Goal: Task Accomplishment & Management: Manage account settings

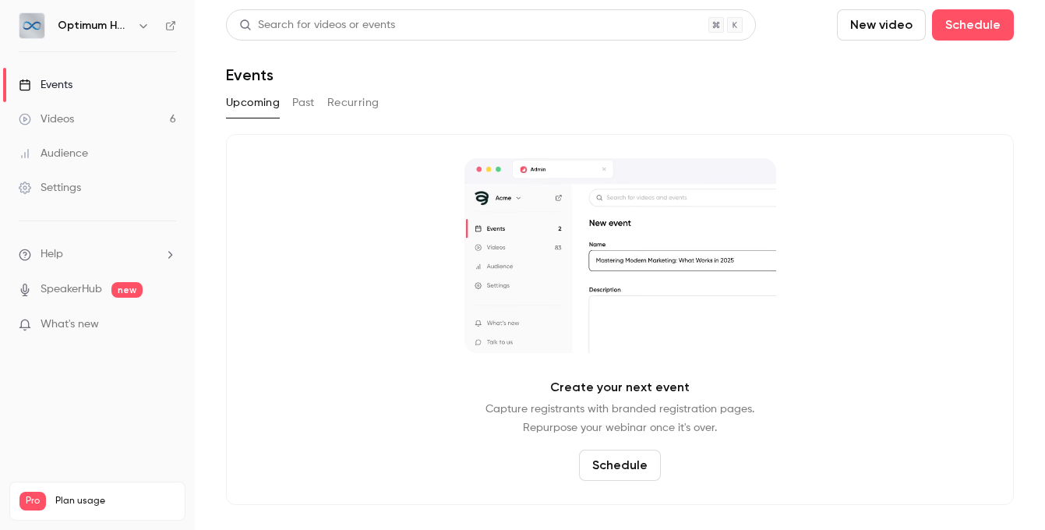
click at [129, 116] on link "Videos 6" at bounding box center [97, 119] width 195 height 34
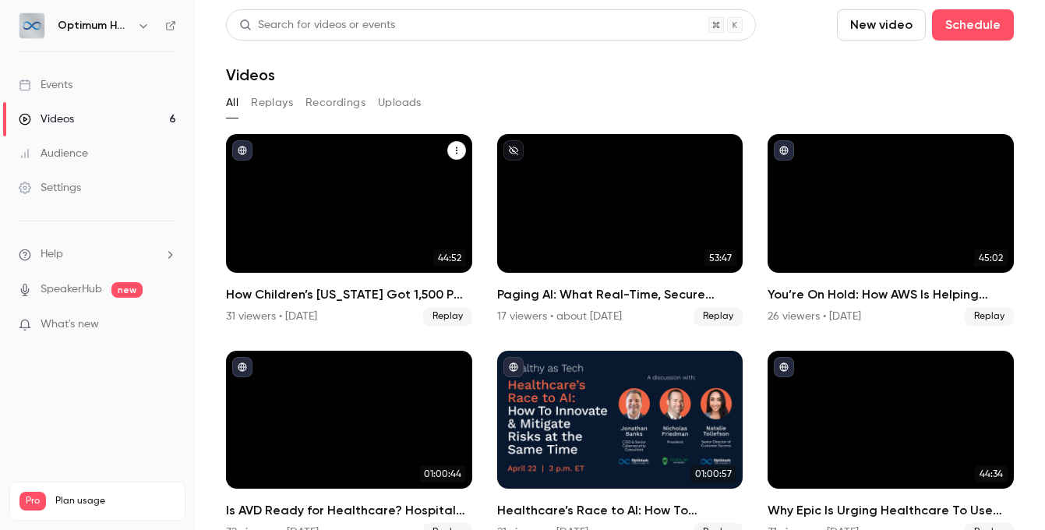
scroll to position [26, 0]
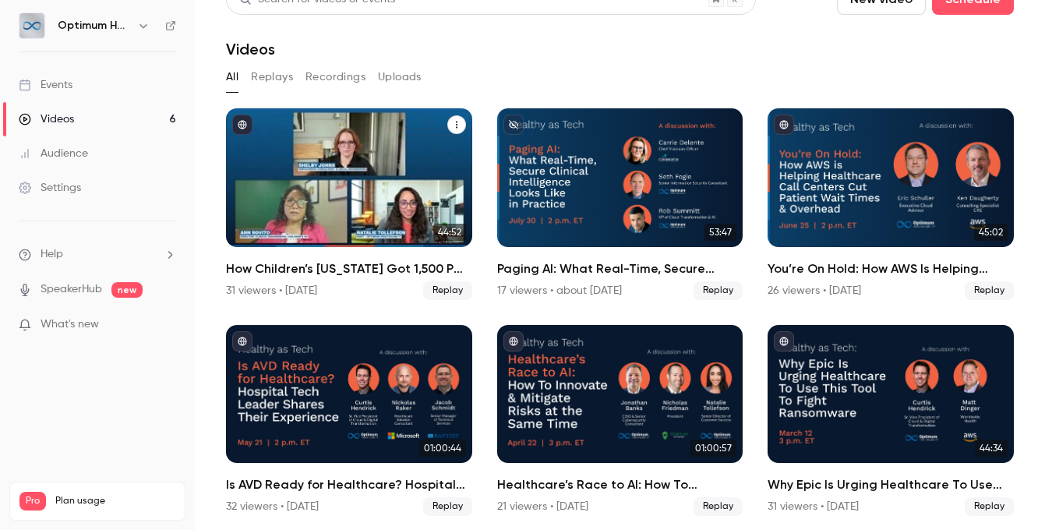
click at [397, 268] on h2 "How Children’s [US_STATE] Got 1,500 PM Schedules Back on Track With ServiceNow" at bounding box center [349, 268] width 246 height 19
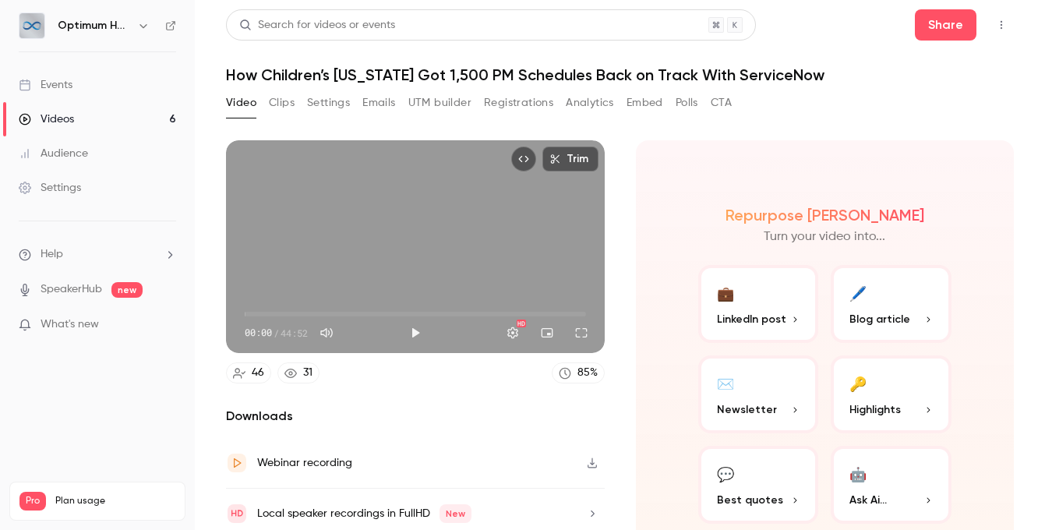
click at [528, 100] on button "Registrations" at bounding box center [518, 102] width 69 height 25
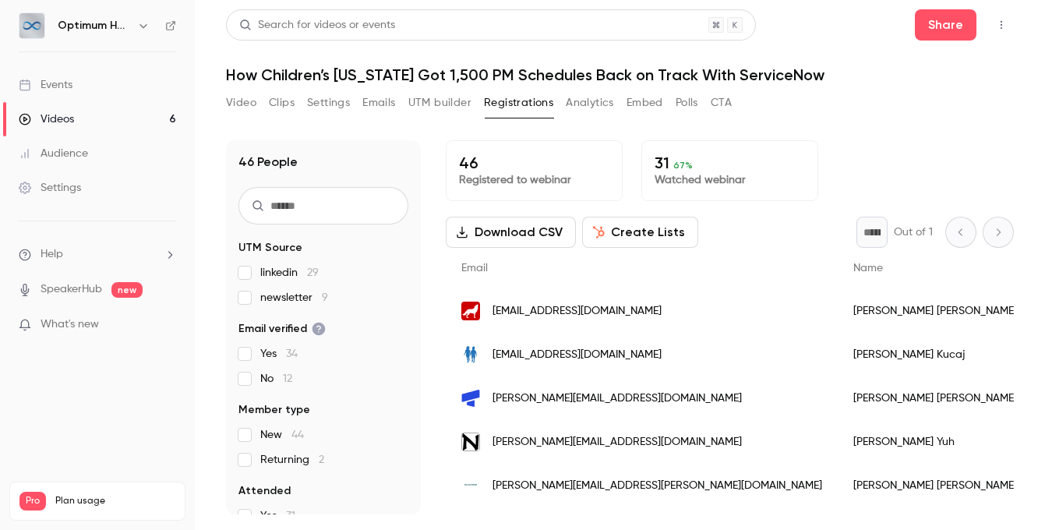
click at [576, 114] on button "Analytics" at bounding box center [590, 102] width 48 height 25
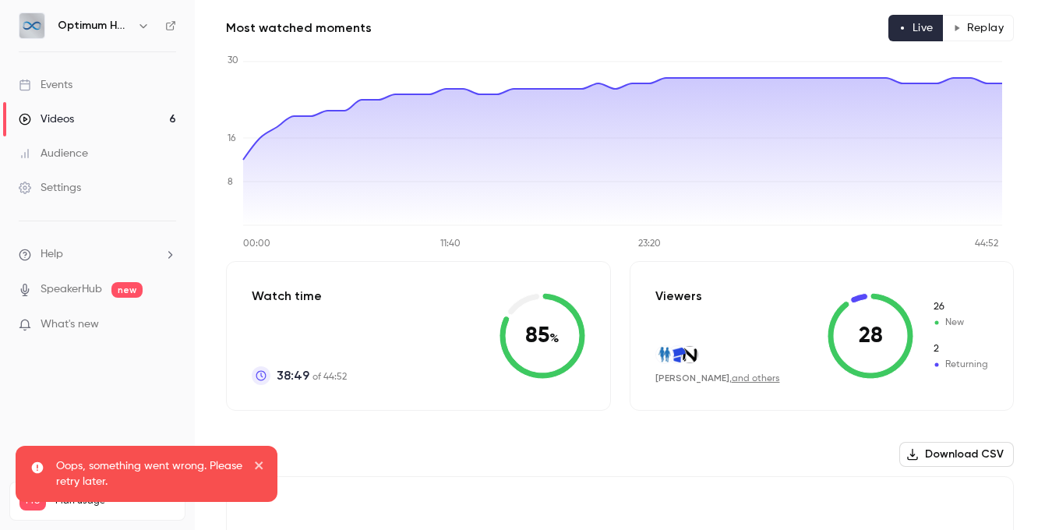
scroll to position [97, 0]
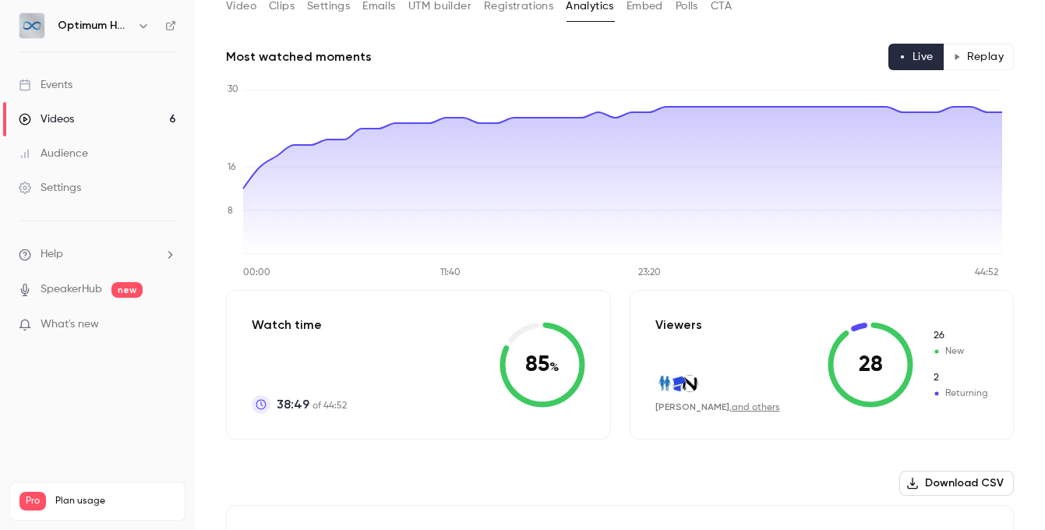
click at [954, 60] on button "Replay" at bounding box center [978, 57] width 71 height 26
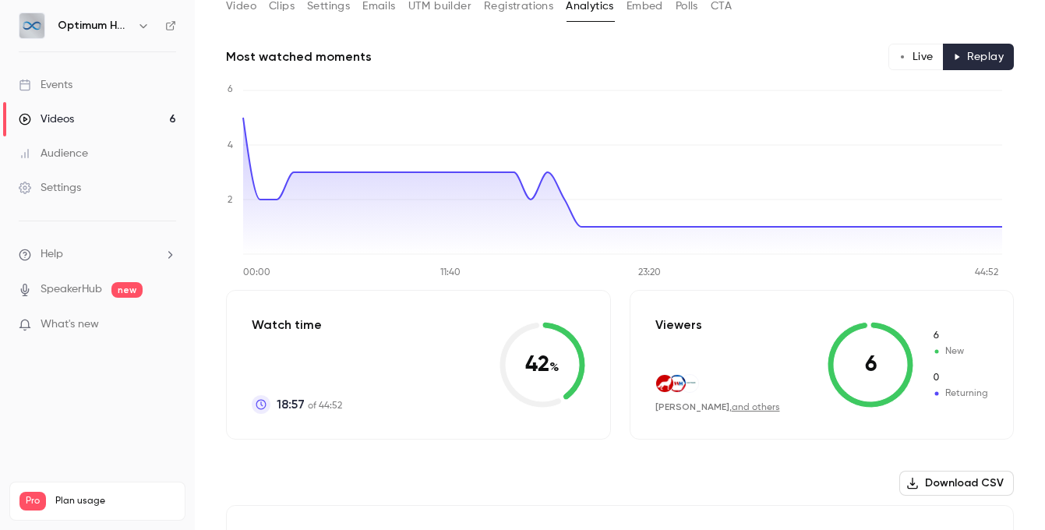
click at [888, 58] on button "Live" at bounding box center [915, 57] width 55 height 26
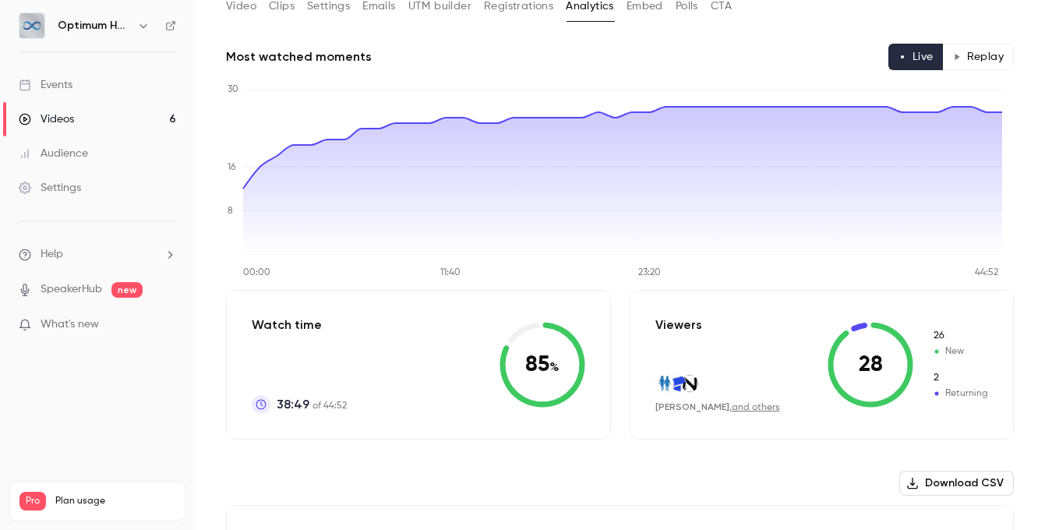
scroll to position [51, 0]
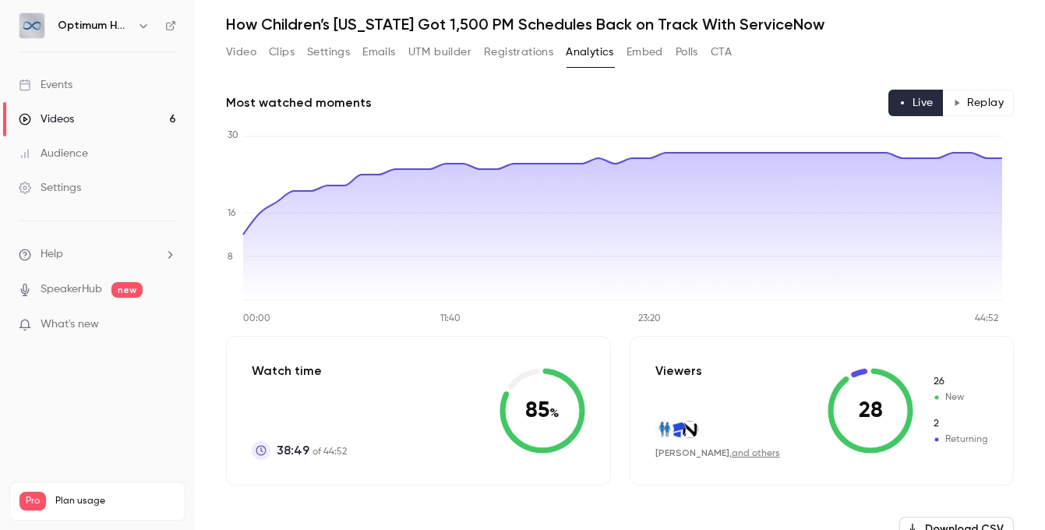
click at [518, 59] on button "Registrations" at bounding box center [518, 52] width 69 height 25
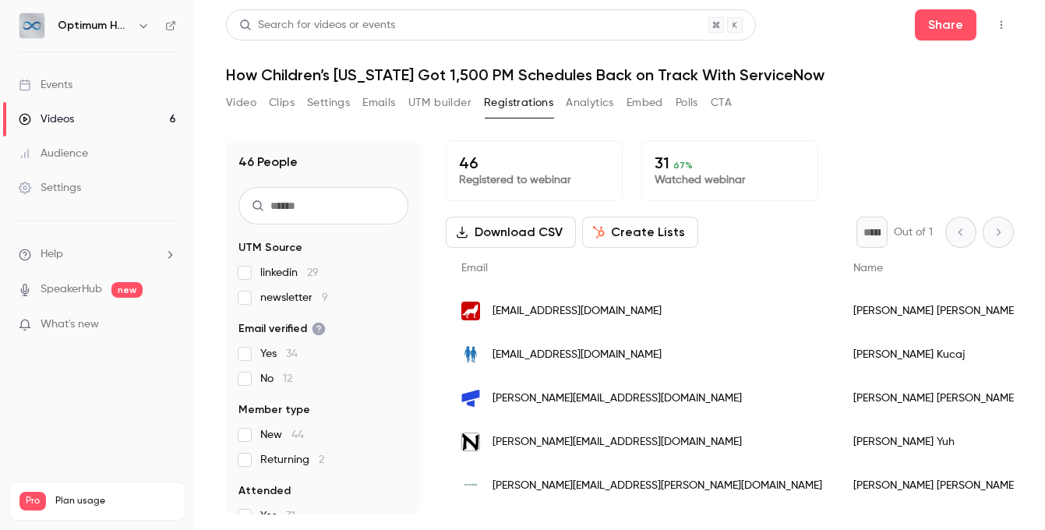
click at [597, 100] on button "Analytics" at bounding box center [590, 102] width 48 height 25
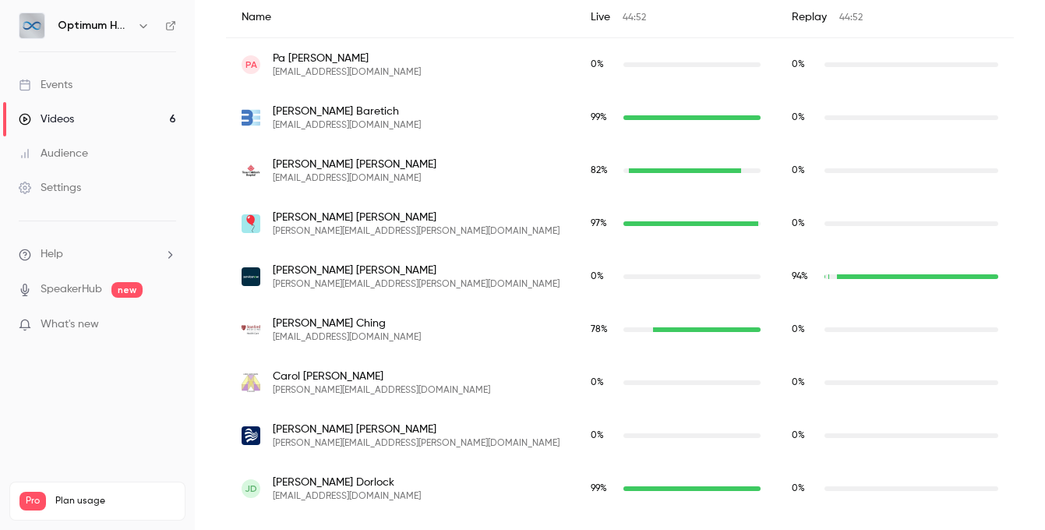
scroll to position [596, 0]
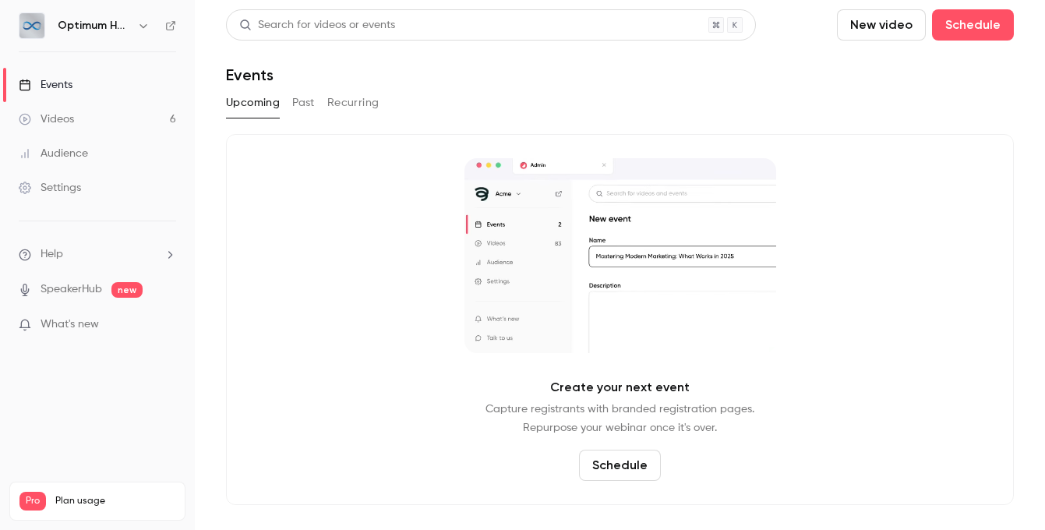
click at [55, 190] on div "Settings" at bounding box center [50, 188] width 62 height 16
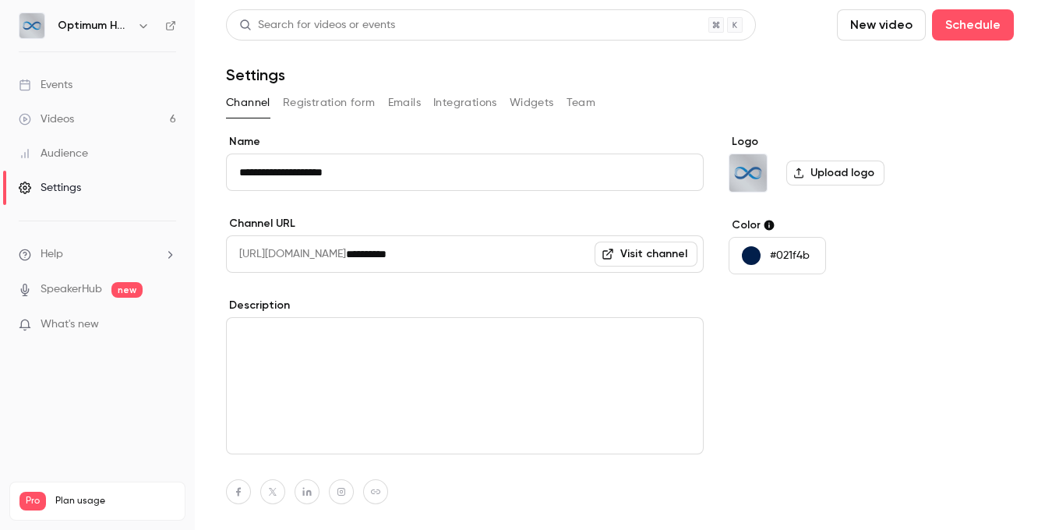
click at [312, 100] on button "Registration form" at bounding box center [329, 102] width 93 height 25
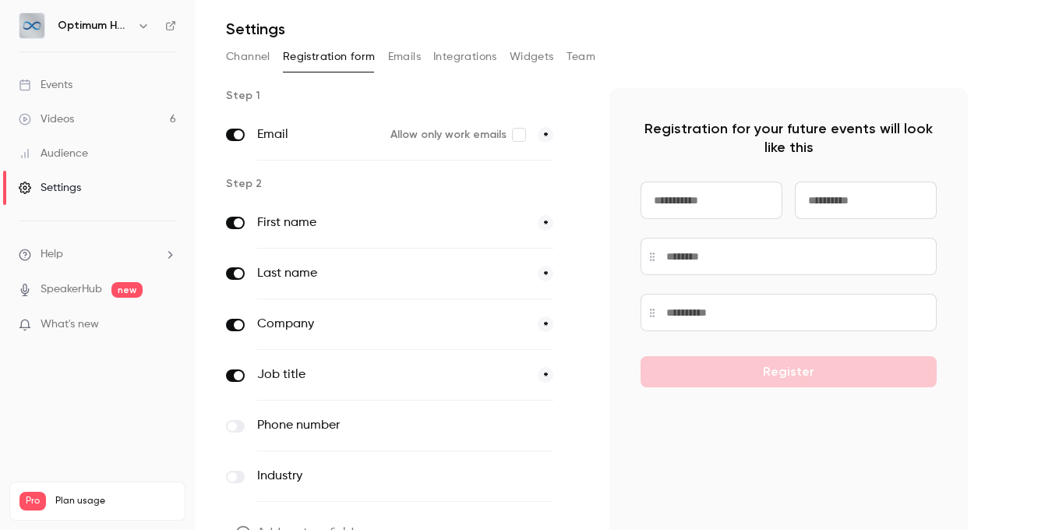
scroll to position [9, 0]
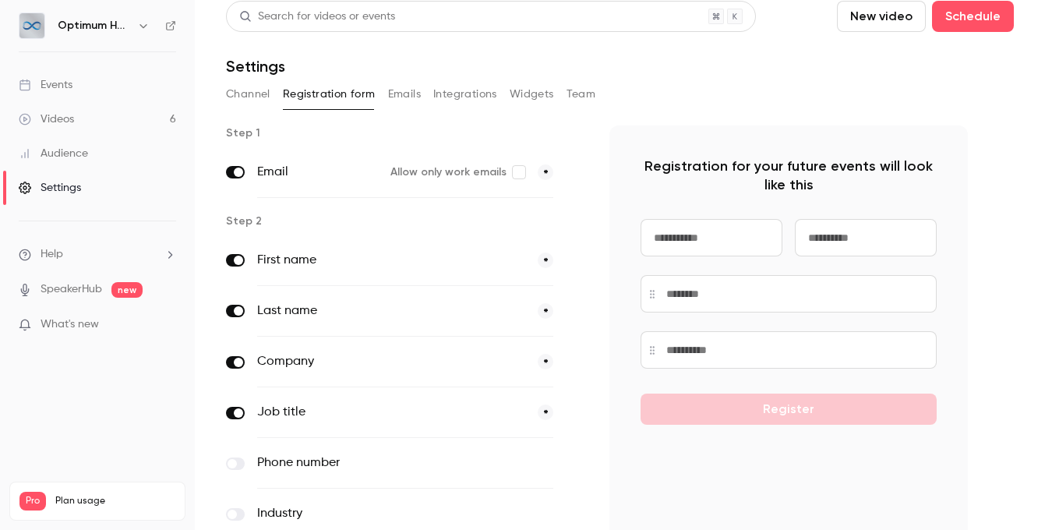
click at [395, 98] on button "Emails" at bounding box center [404, 94] width 33 height 25
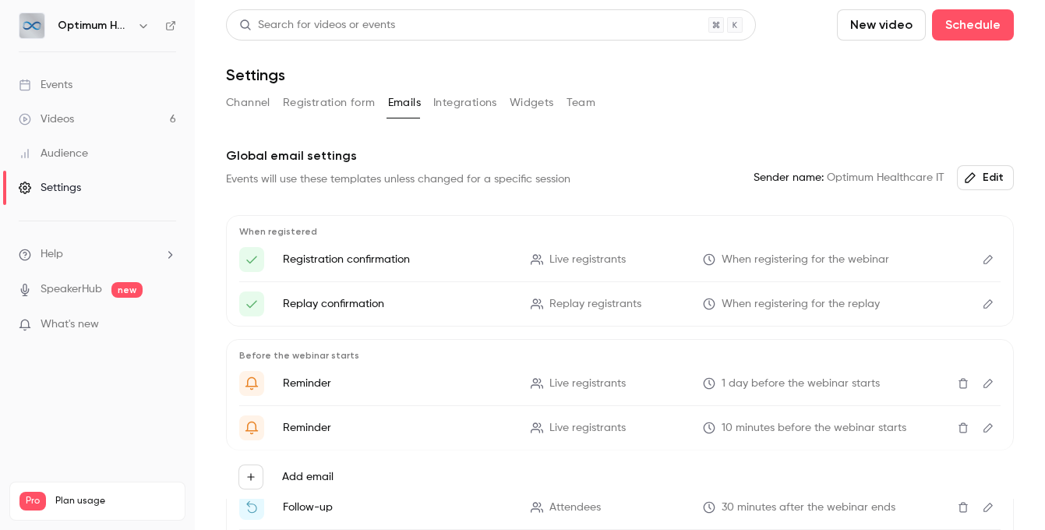
click at [314, 111] on button "Registration form" at bounding box center [329, 102] width 93 height 25
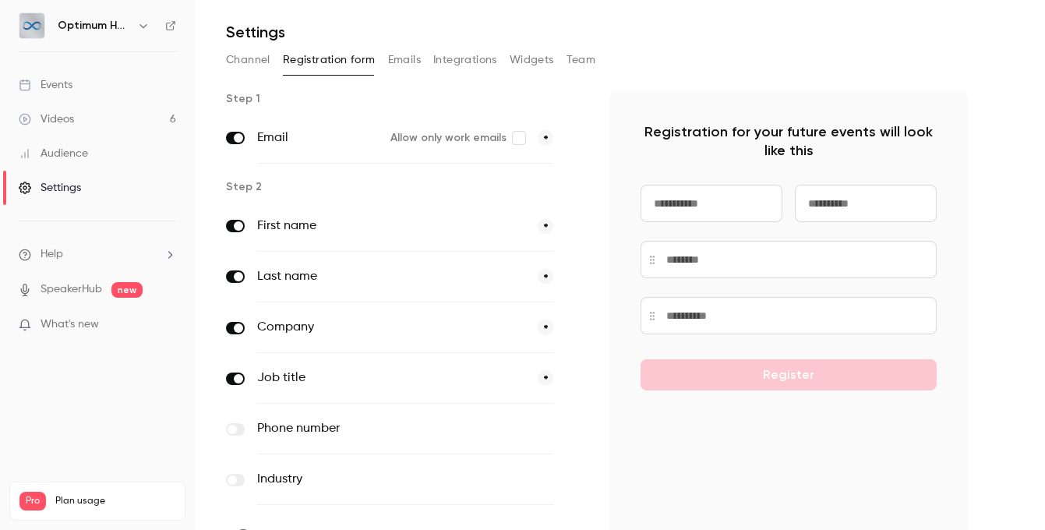
scroll to position [136, 0]
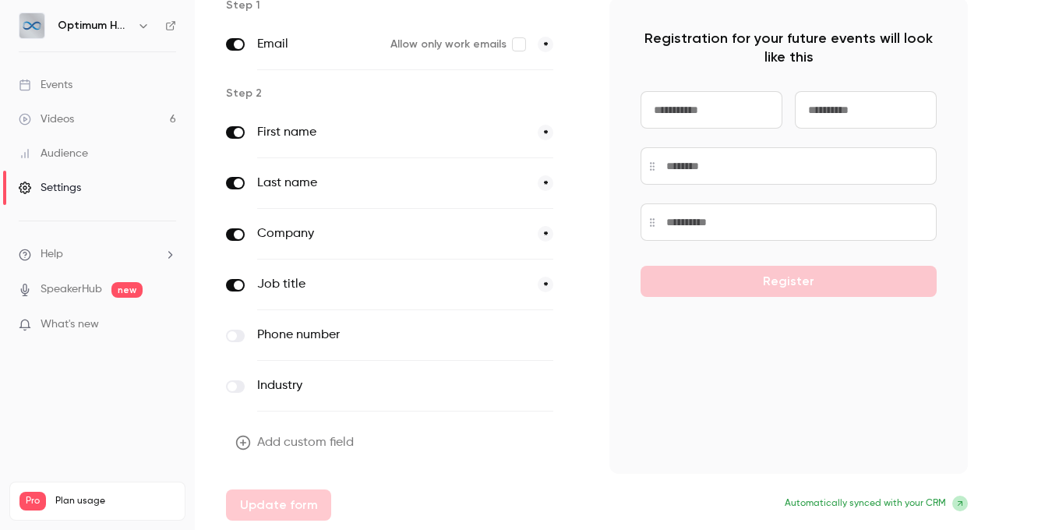
click at [273, 450] on button "Add custom field" at bounding box center [296, 442] width 140 height 31
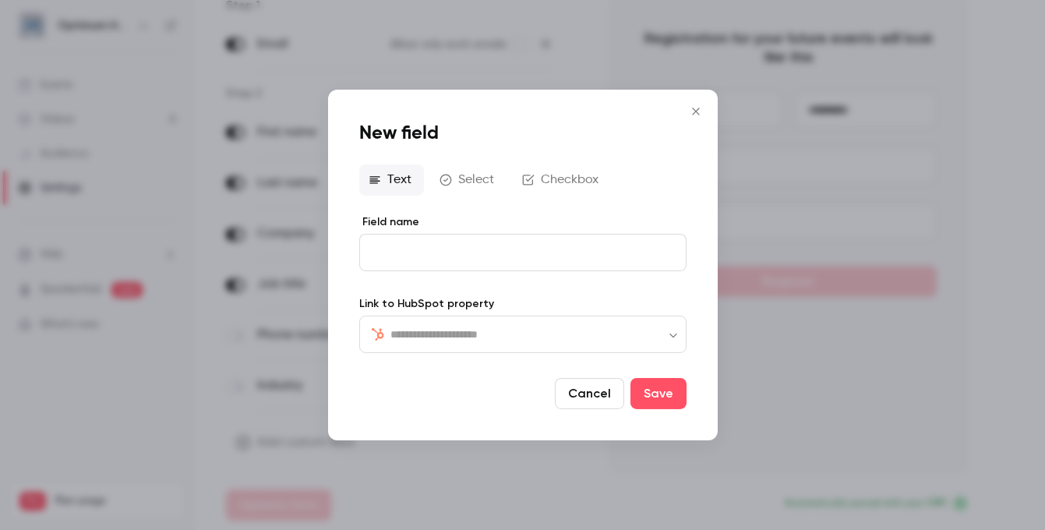
click at [534, 172] on button "Checkbox" at bounding box center [562, 179] width 98 height 31
click at [479, 333] on input "text" at bounding box center [532, 335] width 284 height 19
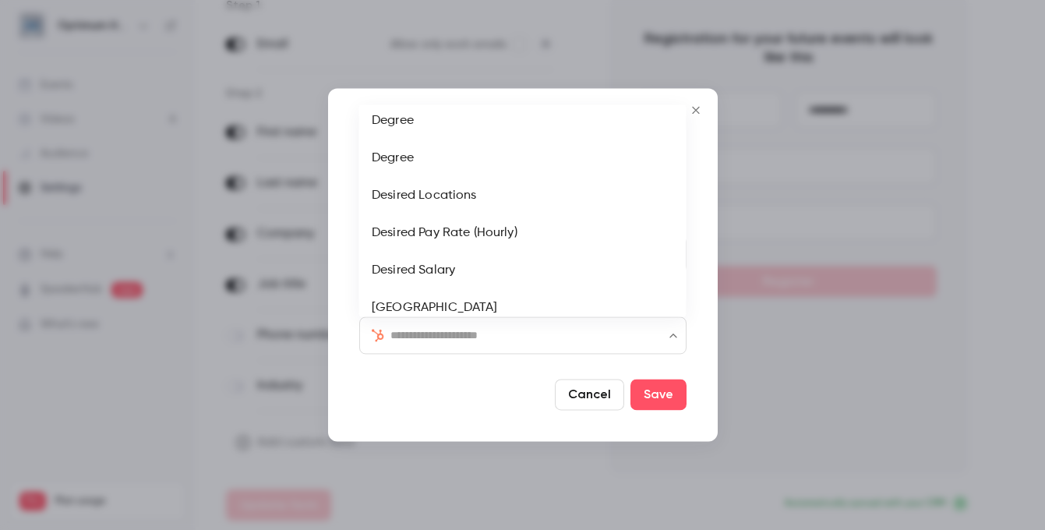
scroll to position [920, 0]
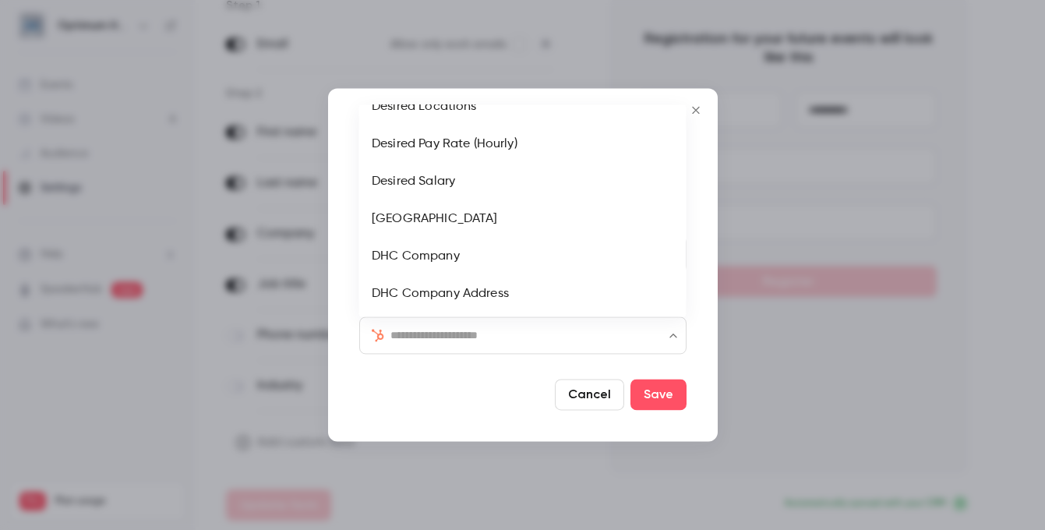
click at [446, 398] on div at bounding box center [453, 394] width 189 height 31
